Goal: Communication & Community: Answer question/provide support

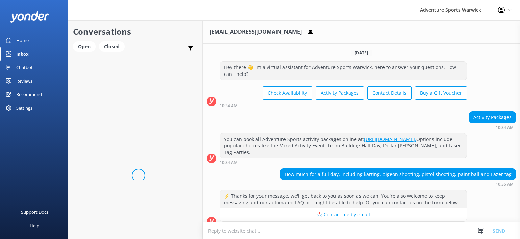
scroll to position [70, 0]
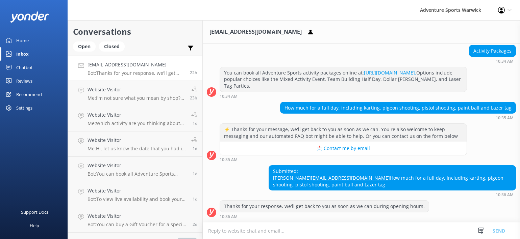
click at [242, 228] on textarea at bounding box center [361, 231] width 317 height 17
click at [242, 231] on textarea "Hi, Go Karting his from £40pp" at bounding box center [361, 231] width 317 height 17
click at [279, 232] on textarea "Hi, Go Karting is from £40pp" at bounding box center [361, 231] width 317 height 17
click at [361, 230] on textarea "Hi, Go Karting is from £40pp for and Arrive and Drive at the weekend £38 on the…" at bounding box center [361, 231] width 317 height 17
click at [377, 231] on textarea "Hi, Go Karting is from £40pp for and Arrive and Drive at the weekend (£38 on th…" at bounding box center [361, 231] width 317 height 17
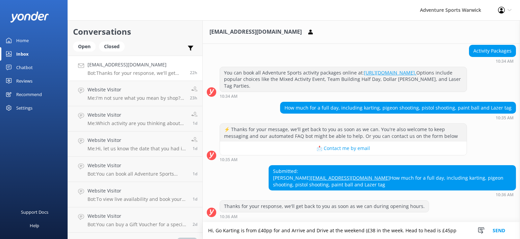
click at [397, 230] on textarea "Hi, Go Karting is from £40pp for and Arrive and Drive at the weekend (£38 in th…" at bounding box center [361, 231] width 317 height 17
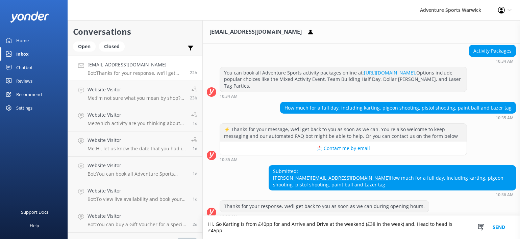
click at [440, 230] on textarea "Hi, Go Karting is from £40pp for and Arrive and Drive at the weekend (£38 in th…" at bounding box center [361, 227] width 317 height 23
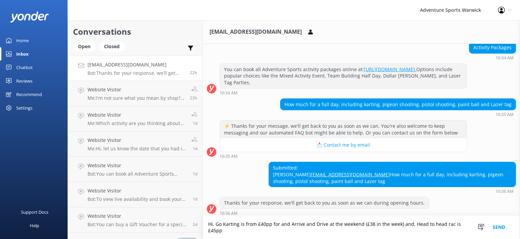
scroll to position [76, 0]
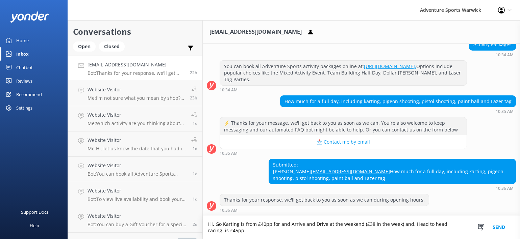
click at [233, 234] on textarea "Hi, Go Karting is from £40pp for and Arrive and Drive at the weekend (£38 in th…" at bounding box center [361, 227] width 317 height 23
click at [232, 231] on textarea "Hi, Go Karting is from £40pp for and Arrive and Drive at the weekend (£38 in th…" at bounding box center [361, 227] width 317 height 23
click at [265, 231] on textarea "Hi, Go Karting is from £40pp for and Arrive and Drive at the weekend (£38 in th…" at bounding box center [361, 227] width 317 height 23
click at [269, 230] on textarea "Hi, Go Karting is from £40pp for and Arrive and Drive at the weekend (£38 in th…" at bounding box center [361, 227] width 317 height 23
click at [323, 231] on textarea "Hi, Go Karting is from £40pp for and Arrive and Drive at the weekend (£38 in th…" at bounding box center [361, 227] width 317 height 23
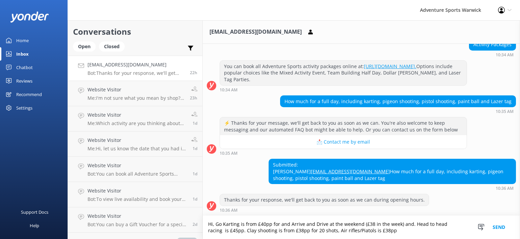
click at [341, 231] on textarea "Hi, Go Karting is from £40pp for and Arrive and Drive at the weekend (£38 in th…" at bounding box center [361, 227] width 317 height 23
click at [379, 231] on textarea "Hi, Go Karting is from £40pp for and Arrive and Drive at the weekend (£38 in th…" at bounding box center [361, 227] width 317 height 23
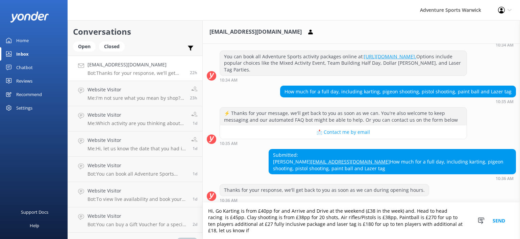
scroll to position [89, 0]
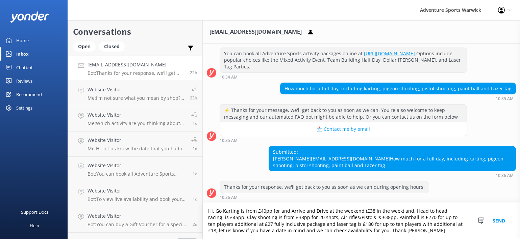
click at [375, 232] on textarea "Hi, Go Karting is from £40pp for and Arrive and Drive at the weekend (£38 in th…" at bounding box center [361, 221] width 317 height 36
click at [412, 232] on textarea "Hi, Go Karting is from £40pp for and Arrive and Drive at the weekend (£38 in th…" at bounding box center [361, 221] width 317 height 36
click at [410, 211] on textarea "Hi, Go Karting is from £40pp for and Arrive and Drive at the weekend (£38 in th…" at bounding box center [361, 221] width 317 height 36
click at [230, 225] on textarea "Hi, Go Karting is from £40pp for and Arrive and Drive at the weekend (£38 in th…" at bounding box center [361, 221] width 317 height 36
click at [287, 224] on textarea "Hi, Go Karting is from £40pp for and Arrive and Drive at the weekend (£38 in th…" at bounding box center [361, 221] width 317 height 36
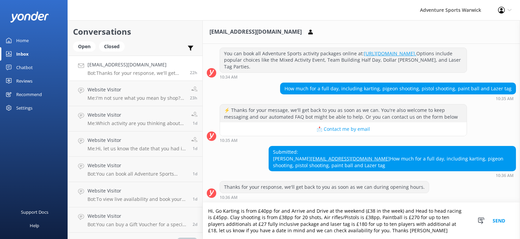
click at [247, 225] on textarea "Hi, Go Karting is from £40pp for and Arrive and Drive at the weekend (£38 in th…" at bounding box center [361, 221] width 317 height 36
click at [232, 224] on textarea "Hi, Go Karting is from £40pp for and Arrive and Drive at the weekend (£38 in th…" at bounding box center [361, 221] width 317 height 36
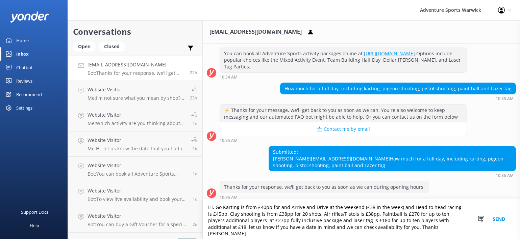
click at [445, 223] on textarea "Hi, Go Karting is from £40pp for and Arrive and Drive at the weekend (£38 in th…" at bounding box center [361, 219] width 317 height 40
click at [241, 230] on textarea "Hi, Go Karting is from £40pp for and Arrive and Drive at the weekend (£38 in th…" at bounding box center [361, 219] width 317 height 40
click at [432, 229] on textarea "Hi, Go Karting is from £40pp for and Arrive and Drive at the weekend (£38 in th…" at bounding box center [361, 219] width 317 height 40
type textarea "Hi, Go Karting is from £40pp for and Arrive and Drive at the weekend (£38 in th…"
click at [503, 220] on button "Send" at bounding box center [498, 219] width 25 height 40
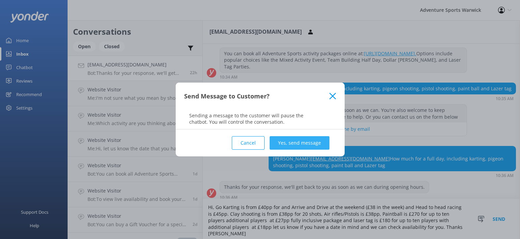
click at [298, 139] on button "Yes, send message" at bounding box center [299, 143] width 60 height 14
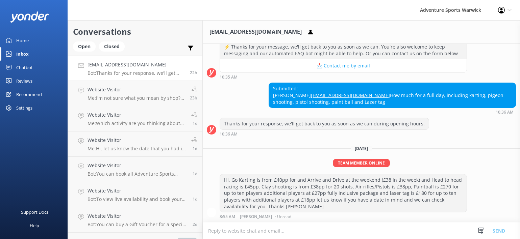
scroll to position [152, 0]
